Goal: Task Accomplishment & Management: Manage account settings

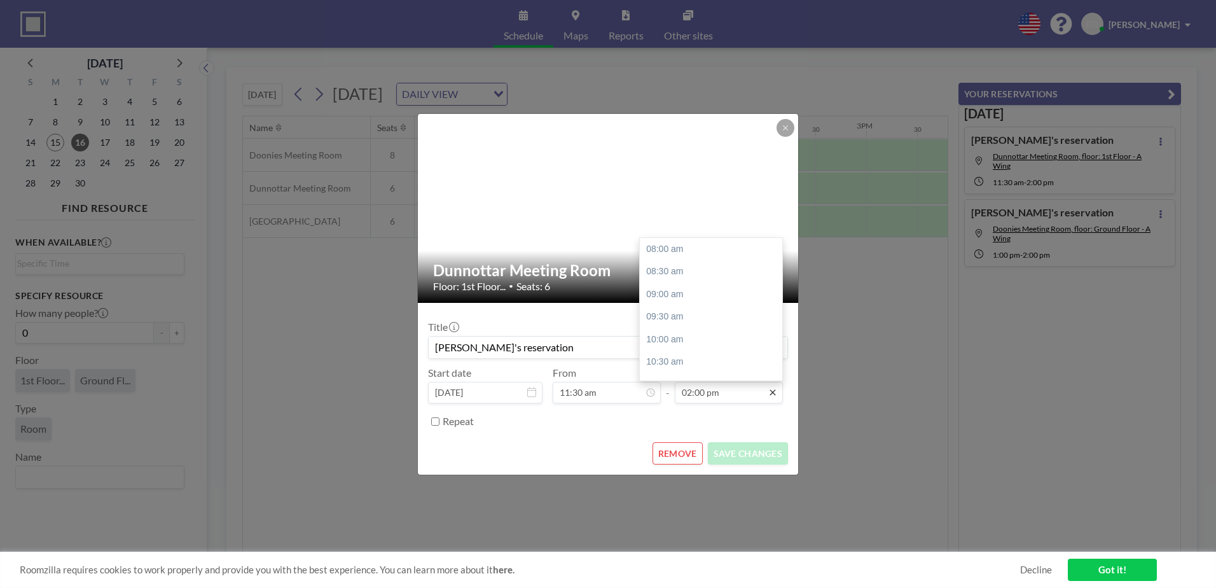
scroll to position [272, 0]
click at [671, 339] on div "04:00 pm" at bounding box center [714, 339] width 149 height 23
type input "04:00 pm"
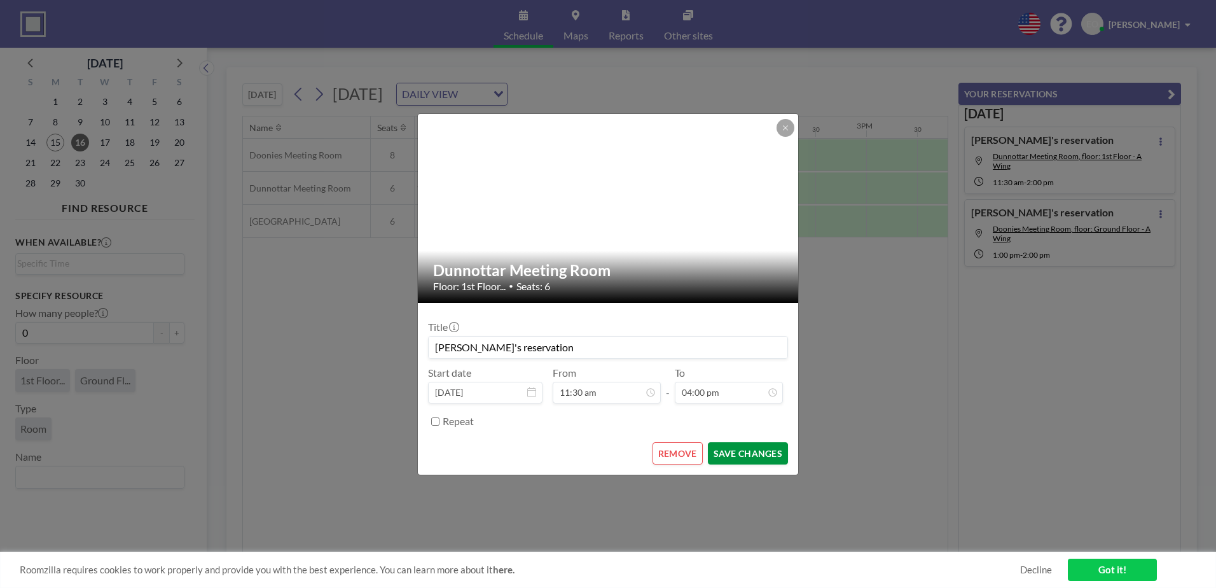
click at [759, 458] on button "SAVE CHANGES" at bounding box center [748, 453] width 80 height 22
click at [784, 127] on icon at bounding box center [785, 127] width 4 height 4
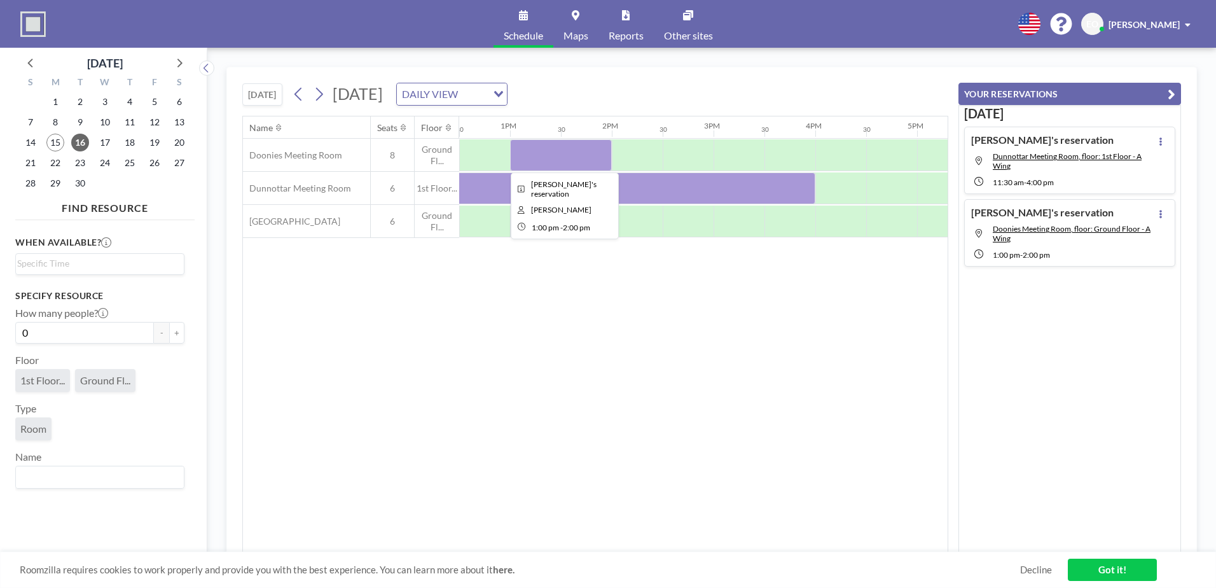
click at [560, 158] on div at bounding box center [561, 155] width 102 height 32
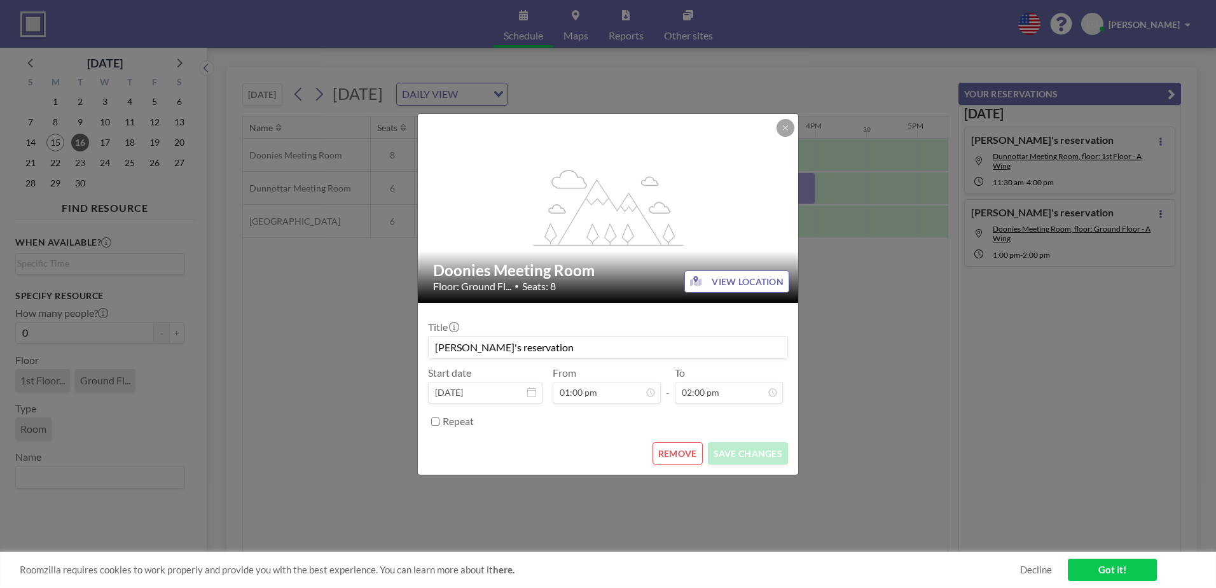
click at [560, 158] on div "flex-grow: 1.2;" at bounding box center [609, 208] width 382 height 189
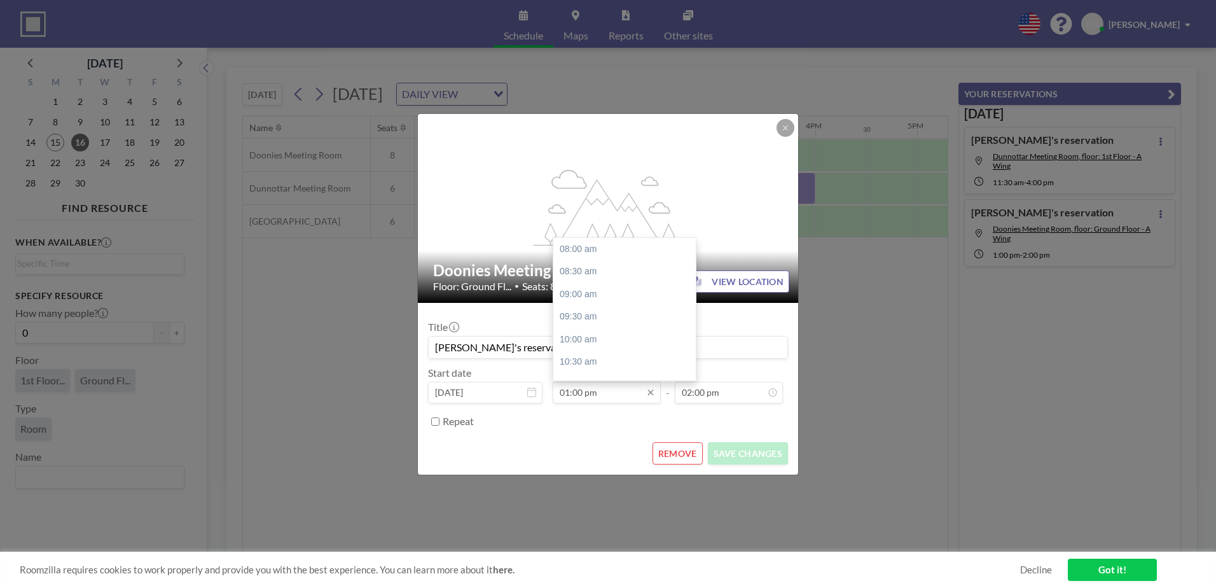
scroll to position [226, 0]
click at [591, 290] on div "02:00 pm" at bounding box center [627, 294] width 149 height 23
type input "02:00 pm"
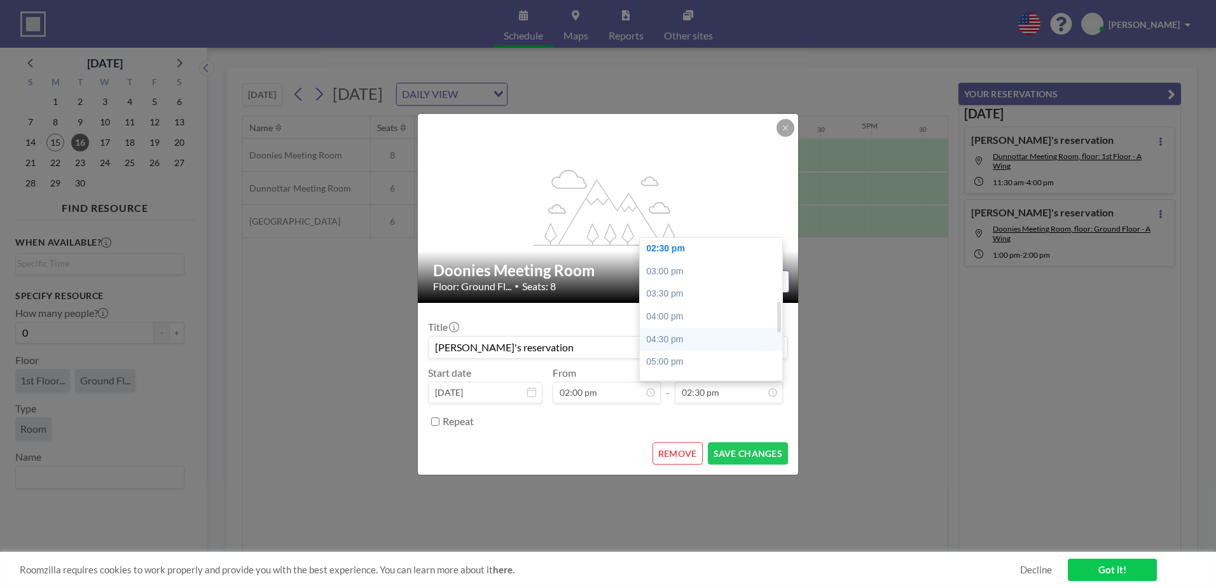
scroll to position [0, 1374]
click at [688, 293] on div "03:30 pm" at bounding box center [714, 293] width 149 height 23
type input "03:30 pm"
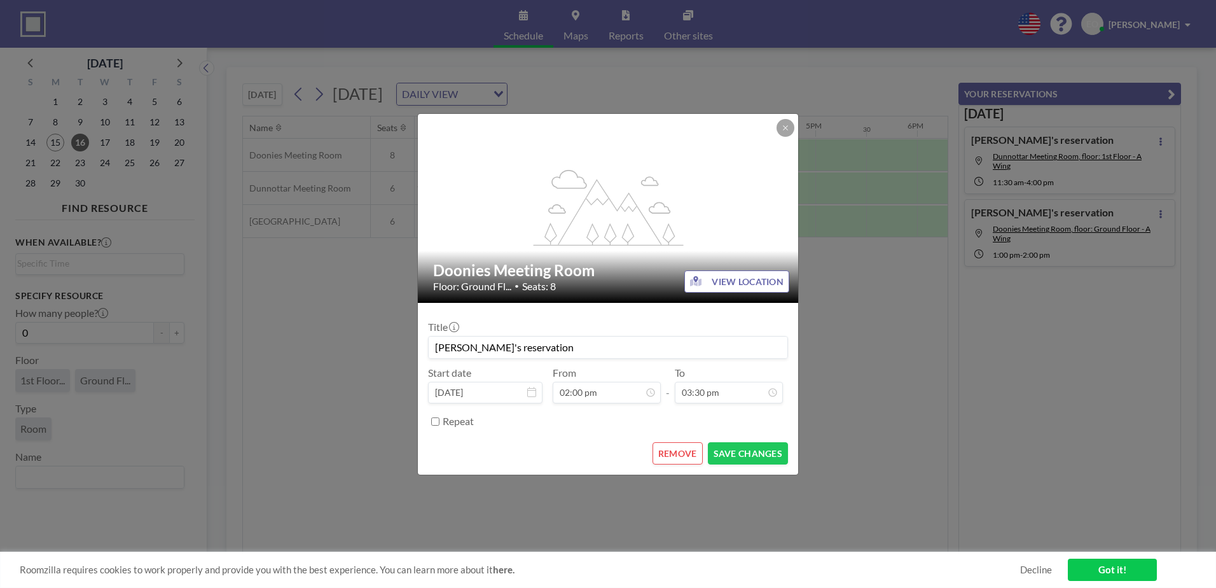
scroll to position [340, 0]
click at [737, 444] on button "SAVE CHANGES" at bounding box center [748, 453] width 80 height 22
